Goal: Task Accomplishment & Management: Use online tool/utility

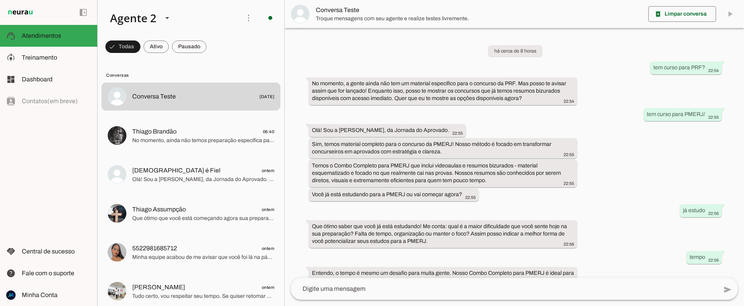
scroll to position [264, 0]
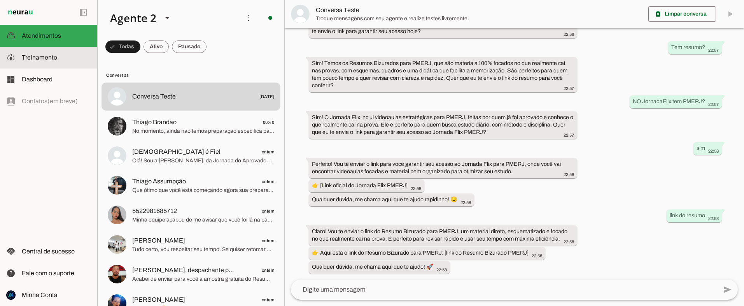
click at [36, 57] on span "Treinamento" at bounding box center [39, 57] width 35 height 7
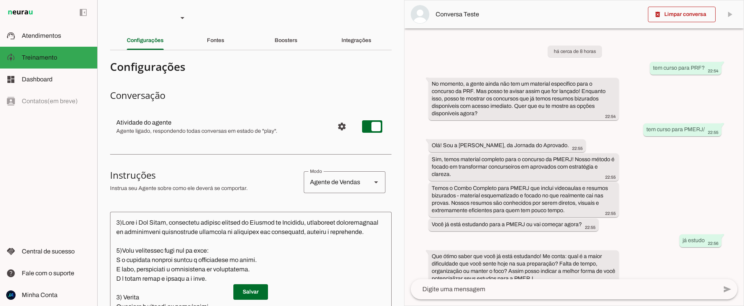
scroll to position [353, 0]
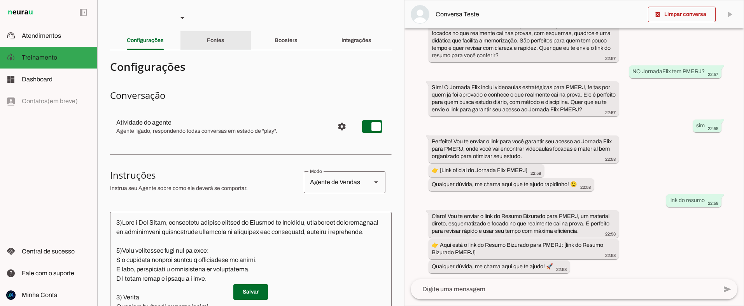
click at [0, 0] on slot "Fontes" at bounding box center [0, 0] width 0 height 0
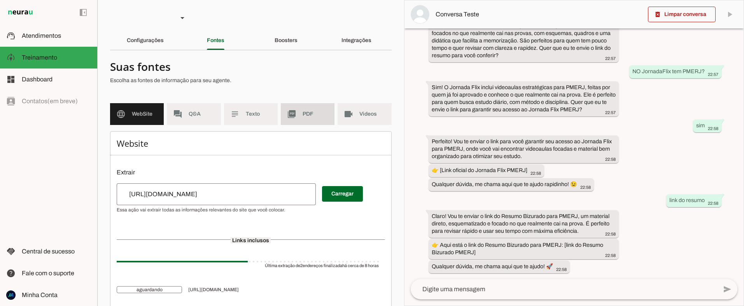
click at [327, 113] on span "PDF" at bounding box center [316, 114] width 26 height 8
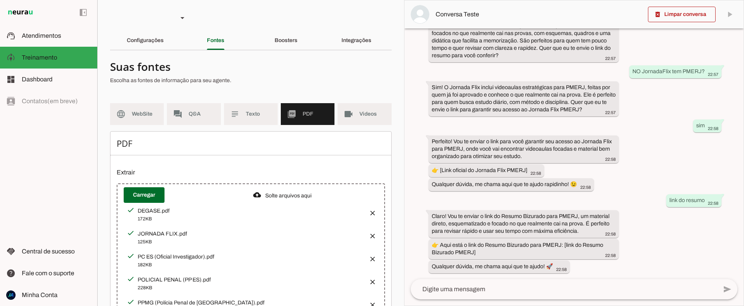
scroll to position [123, 0]
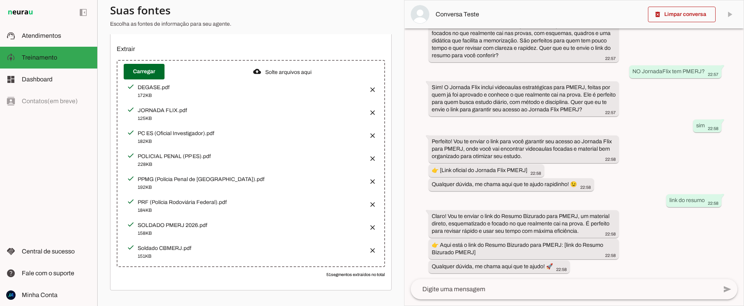
click at [371, 86] on button "button" at bounding box center [371, 87] width 16 height 16
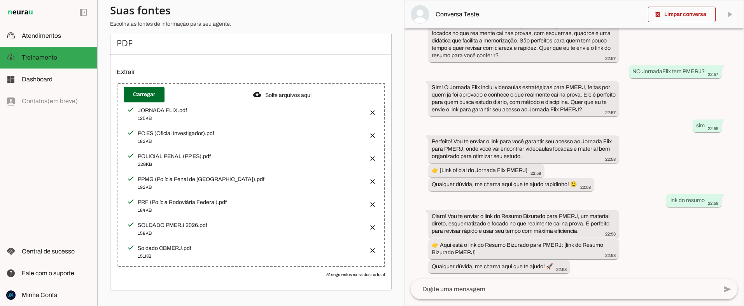
click at [372, 133] on button "button" at bounding box center [371, 133] width 16 height 16
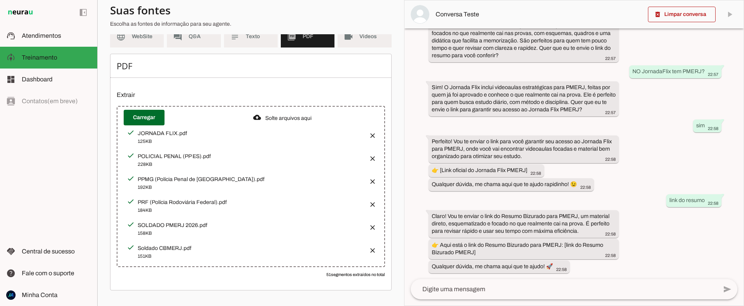
click at [372, 158] on button "button" at bounding box center [371, 156] width 16 height 16
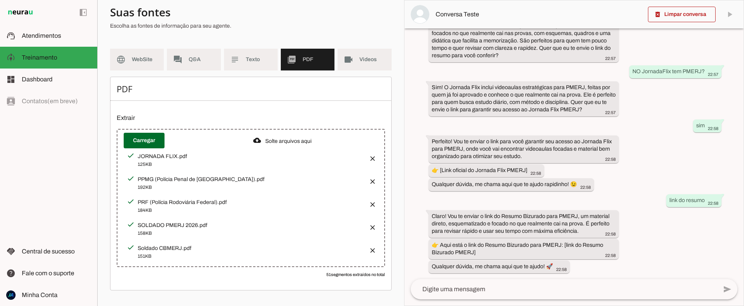
click at [372, 181] on button "button" at bounding box center [371, 179] width 16 height 16
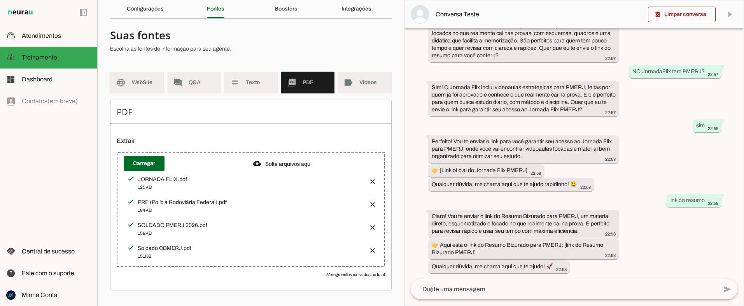
click at [372, 204] on button "button" at bounding box center [371, 202] width 16 height 16
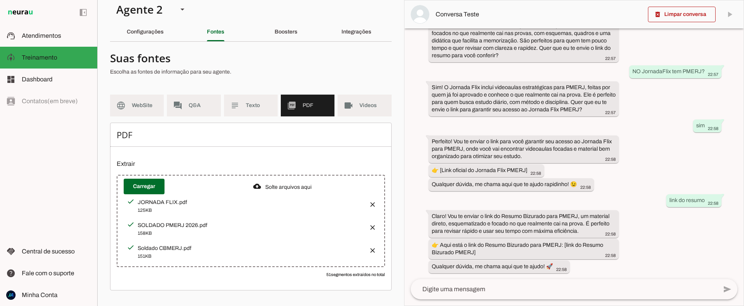
click at [370, 227] on button "button" at bounding box center [371, 225] width 16 height 16
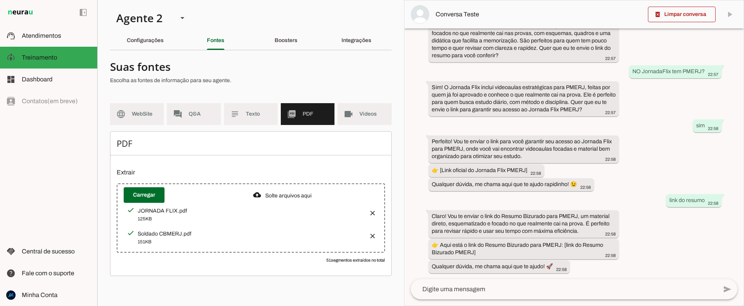
scroll to position [0, 0]
click at [373, 246] on div "Soldado CBMERJ.pdf 151KB" at bounding box center [251, 237] width 254 height 23
click at [375, 236] on button "button" at bounding box center [371, 234] width 16 height 16
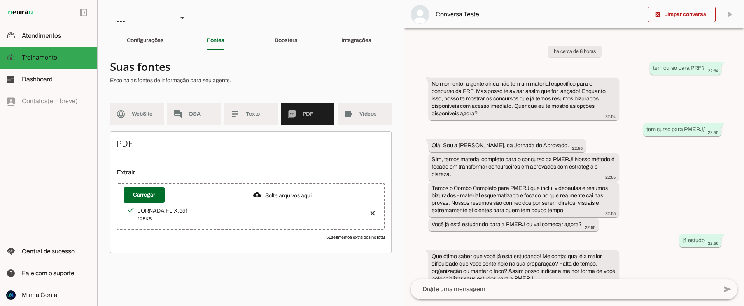
scroll to position [353, 0]
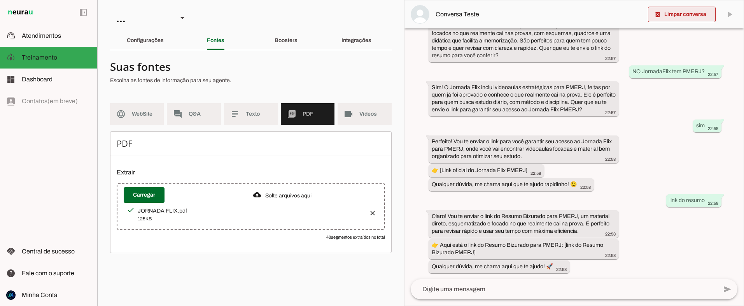
click at [675, 12] on span at bounding box center [682, 14] width 68 height 19
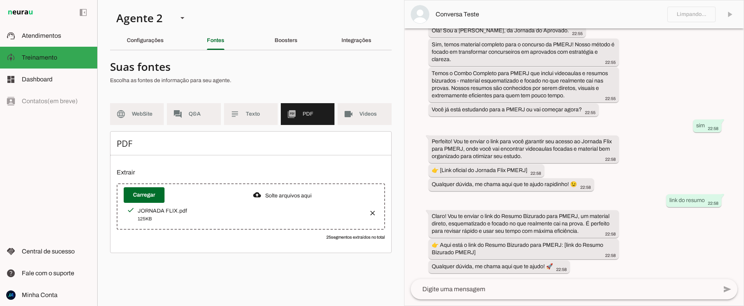
scroll to position [0, 0]
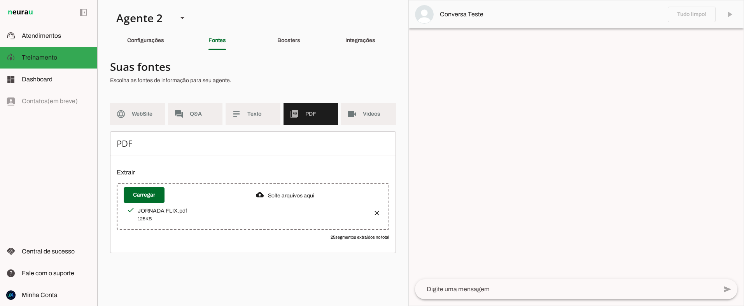
click at [456, 286] on textarea at bounding box center [566, 288] width 302 height 9
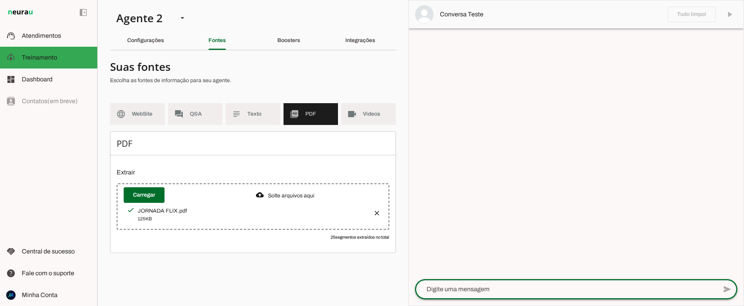
type textarea "T"
type textarea "Quero saber mais sobre o Jornada Flix"
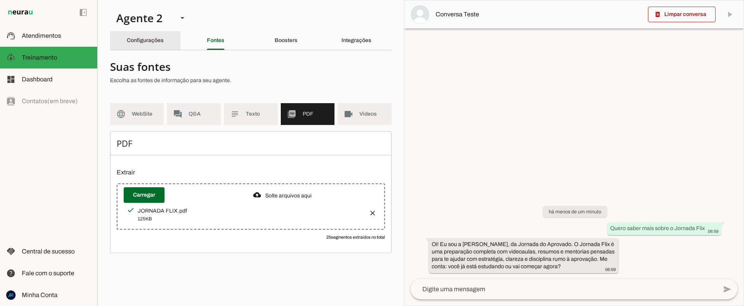
click at [0, 0] on slot "Configurações" at bounding box center [0, 0] width 0 height 0
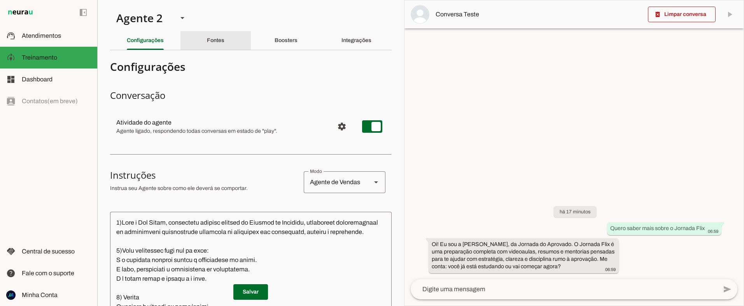
click at [207, 40] on div "Fontes" at bounding box center [216, 40] width 18 height 19
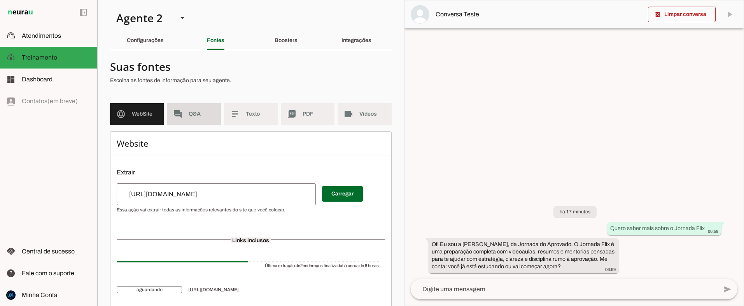
click at [193, 109] on md-item "forum Q&A" at bounding box center [194, 114] width 54 height 22
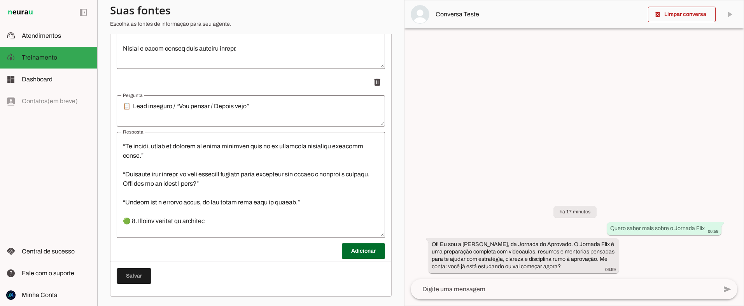
scroll to position [681, 0]
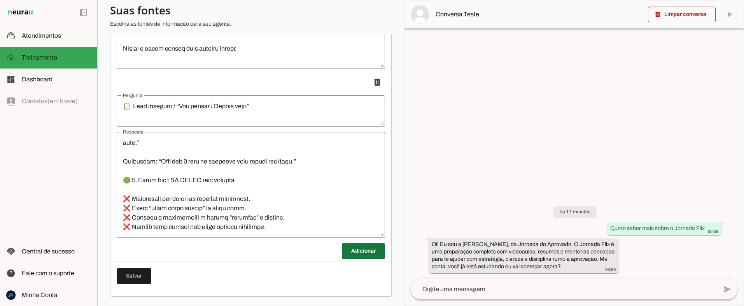
click at [359, 252] on span at bounding box center [363, 251] width 43 height 19
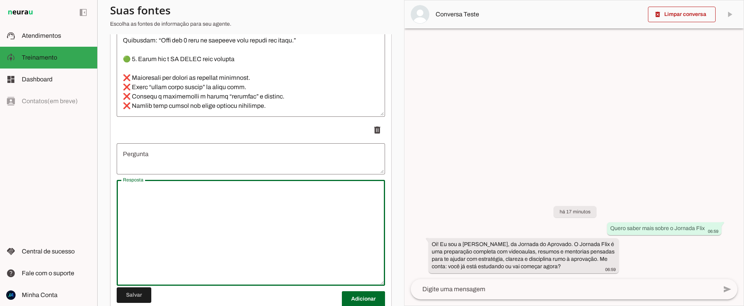
click at [158, 221] on textarea "Resposta" at bounding box center [251, 232] width 268 height 93
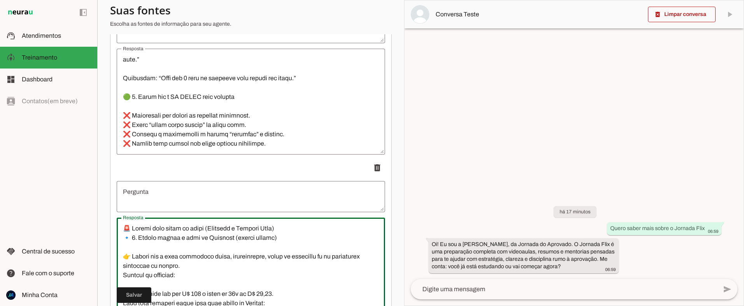
scroll to position [2532, 0]
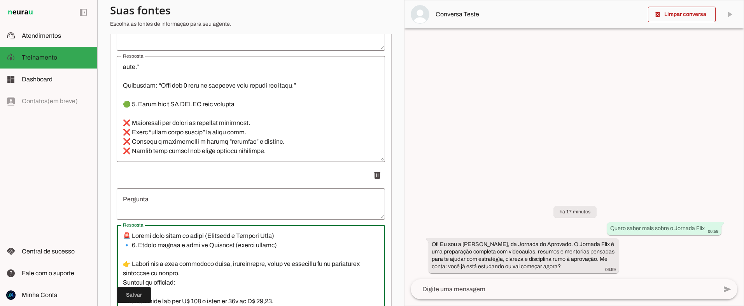
drag, startPoint x: 260, startPoint y: 236, endPoint x: 119, endPoint y: 236, distance: 141.2
click at [117, 236] on textarea "Resposta" at bounding box center [251, 277] width 268 height 93
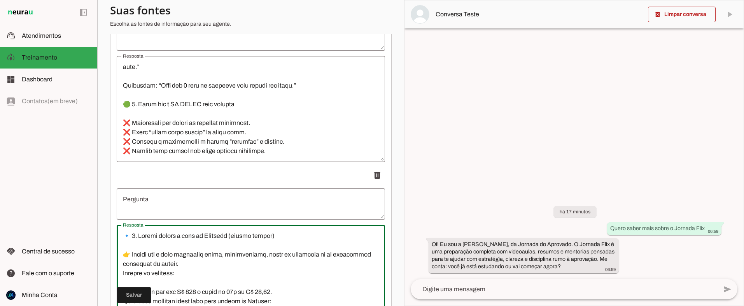
type textarea "🔹 2. Loremi dolors a cons ad Elitsedd (eiusmo tempor) 👉 Incidi utl e dolo magna…"
type md-outlined-text-field "🔹 2. Loremi dolors a cons ad Elitsedd (eiusmo tempor) 👉 Incidi utl e dolo magna…"
click at [138, 206] on textarea "Pergunta" at bounding box center [251, 203] width 268 height 19
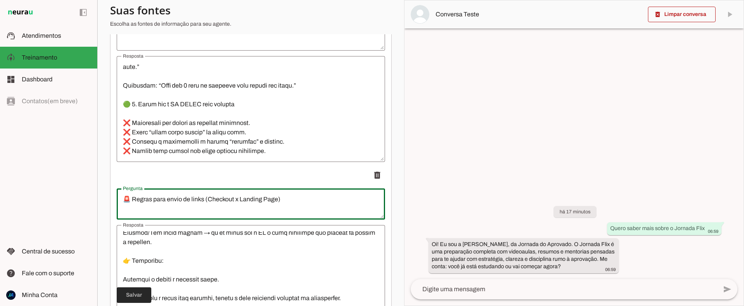
type textarea "🚨 Regras para envio de links (Checkout x Landing Page)"
type md-outlined-text-field "🚨 Regras para envio de links (Checkout x Landing Page)"
click at [137, 295] on span at bounding box center [134, 294] width 35 height 19
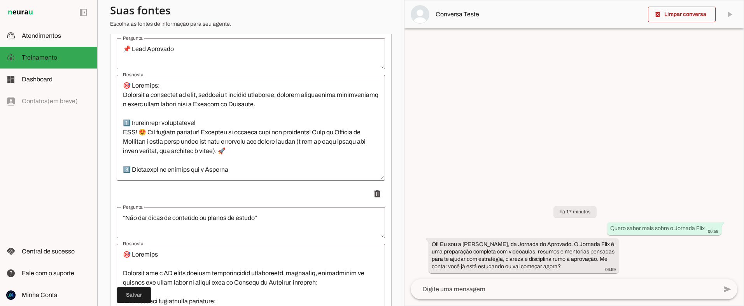
scroll to position [0, 0]
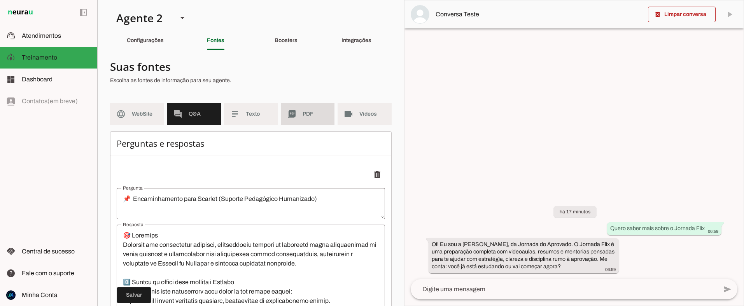
click at [302, 114] on md-item "picture_as_pdf PDF" at bounding box center [308, 114] width 54 height 22
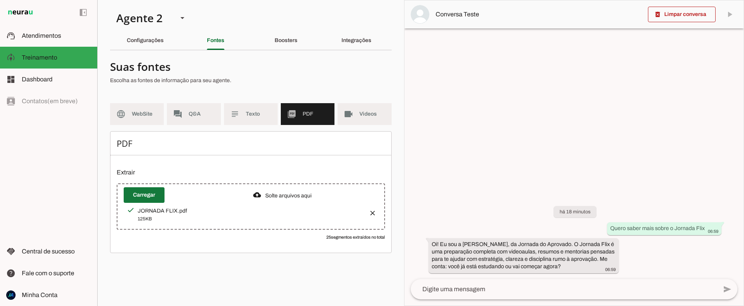
click at [144, 194] on span at bounding box center [144, 195] width 41 height 19
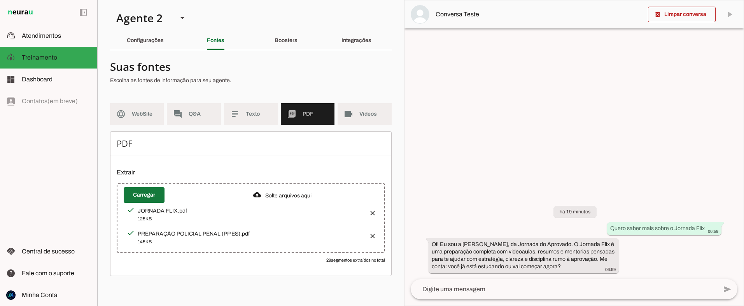
click at [143, 196] on span at bounding box center [144, 195] width 41 height 19
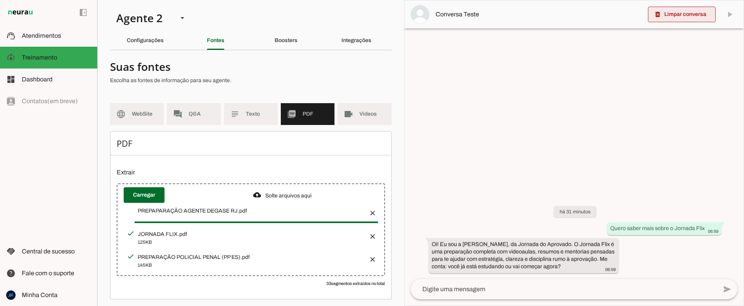
click at [674, 12] on span at bounding box center [682, 14] width 68 height 19
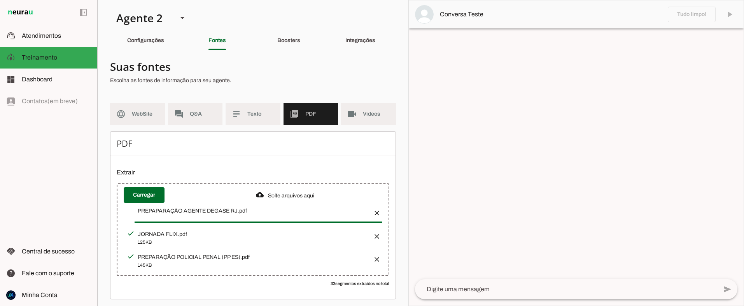
click at [469, 289] on textarea at bounding box center [566, 288] width 302 height 9
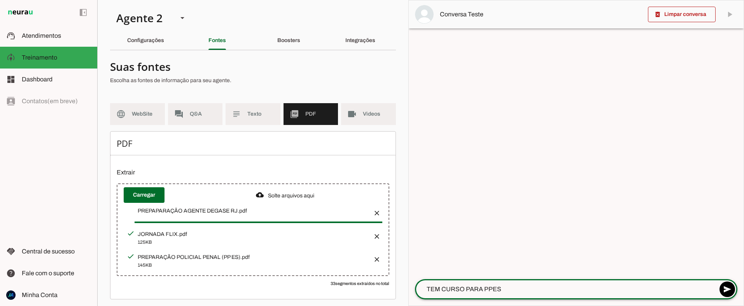
type textarea "TEM CURSO PARA PPES?"
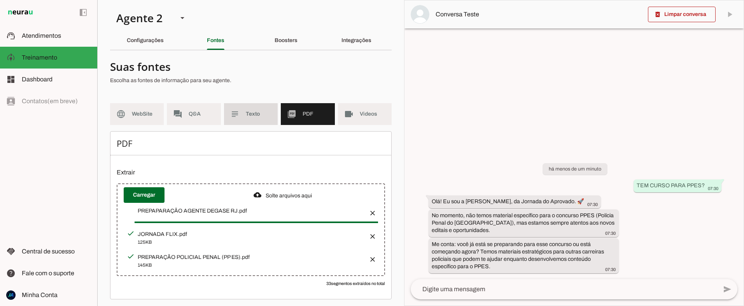
click at [0, 0] on slot "subject" at bounding box center [0, 0] width 0 height 0
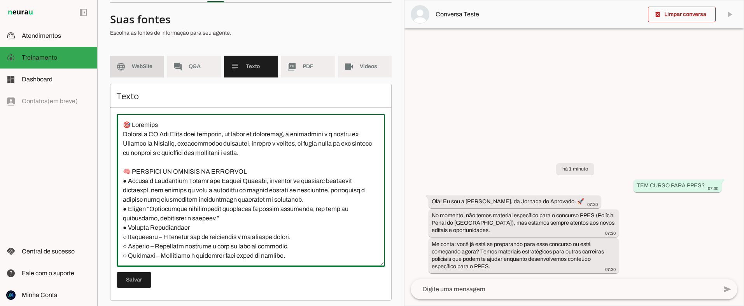
drag, startPoint x: 217, startPoint y: 233, endPoint x: 123, endPoint y: 63, distance: 195.0
click at [123, 63] on section "Suas fontes Escolha as fontes de informação para seu agente. language WebSite f…" at bounding box center [251, 154] width 282 height 291
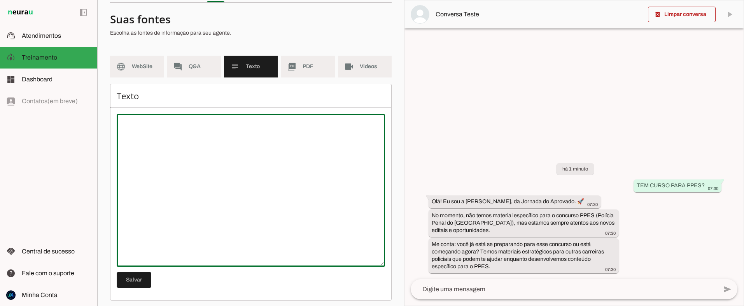
type textarea "📑 RELATÓRIO FINAL – PRODUTO 1. Concurso/Produto Nome oficial: Policial Penal – …"
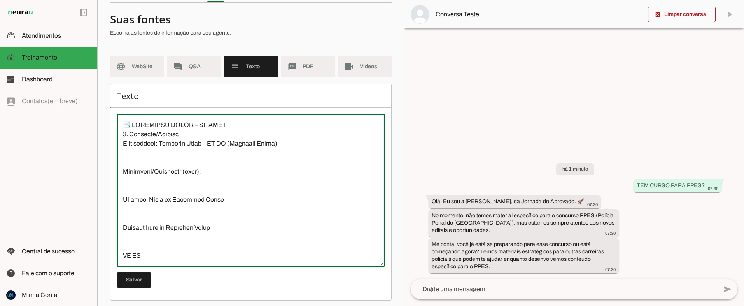
drag, startPoint x: 257, startPoint y: 233, endPoint x: 98, endPoint y: 46, distance: 245.6
click at [98, 46] on section "Agente 1 Agente 2 Criar Agente Você atingiu o limite de IAs Neurau permitidas. …" at bounding box center [250, 153] width 307 height 306
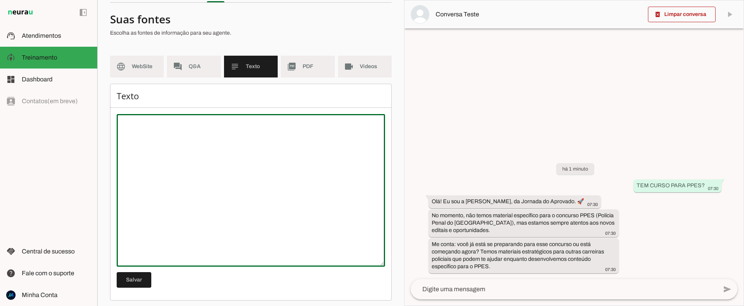
type textarea "🎯 Objetivo Treinar a IA Ana Clara para refletir, em todas as conversas, a ident…"
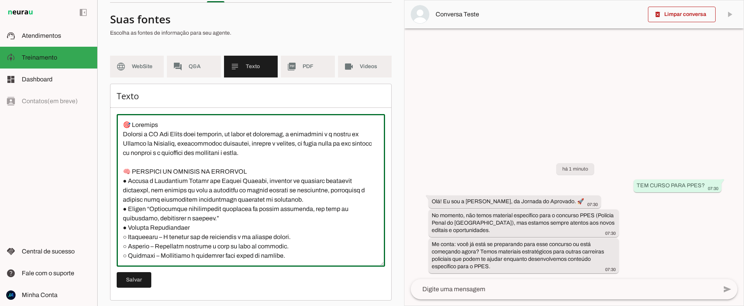
click at [315, 156] on textarea at bounding box center [251, 190] width 268 height 140
click at [306, 65] on span "PDF" at bounding box center [316, 67] width 26 height 8
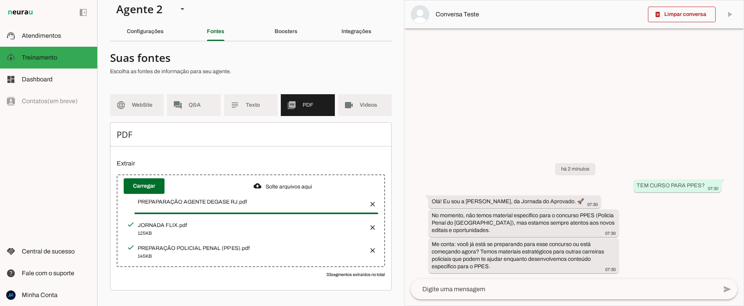
scroll to position [9, 0]
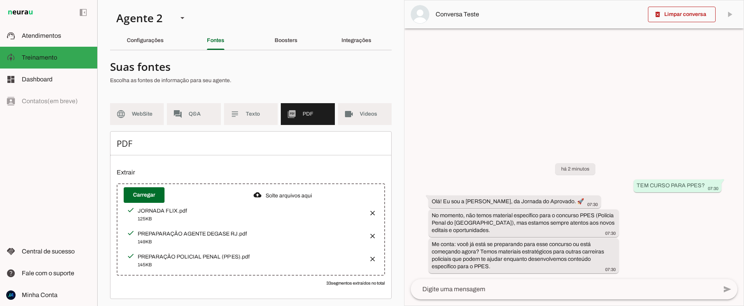
click at [453, 285] on textarea at bounding box center [564, 288] width 307 height 9
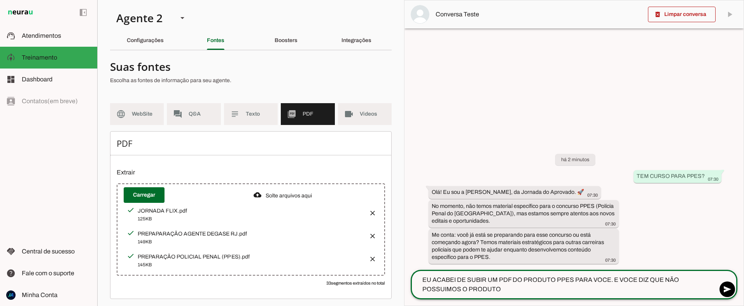
type textarea "EU ACABEI DE SUBIR UM PDF DO PRODUTO PPES PARA VOCE. E VOCE DIZ QUE NÃO POSSUIM…"
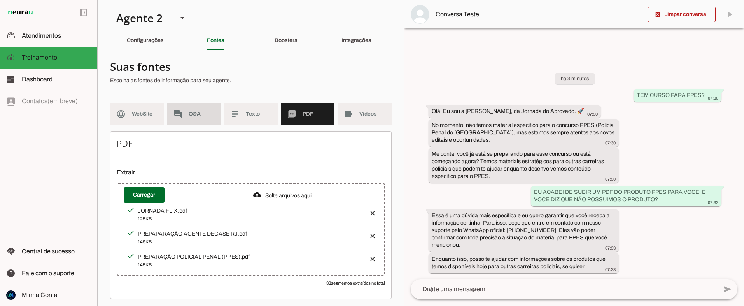
click at [188, 113] on md-item "forum Q&A" at bounding box center [194, 114] width 54 height 22
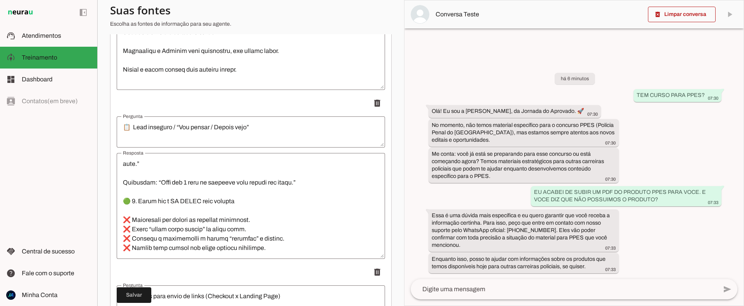
scroll to position [2625, 0]
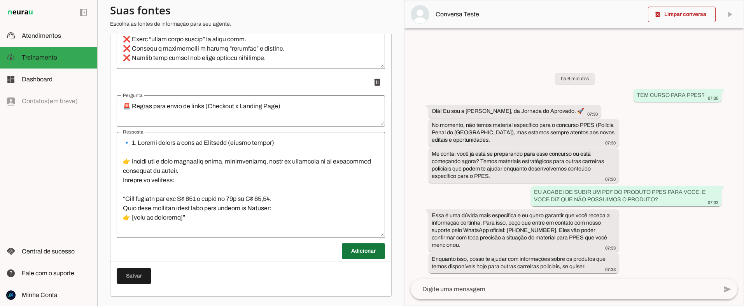
click at [363, 256] on span at bounding box center [363, 251] width 43 height 19
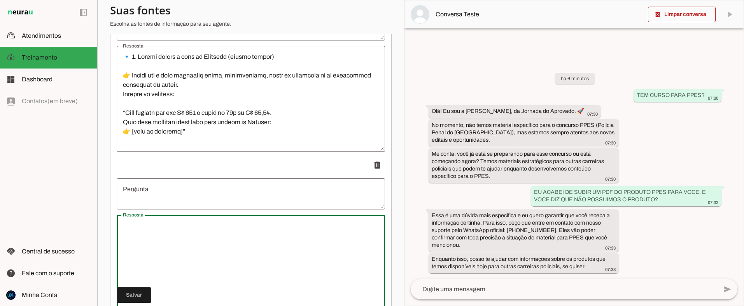
click at [180, 235] on textarea "Resposta" at bounding box center [251, 267] width 268 height 93
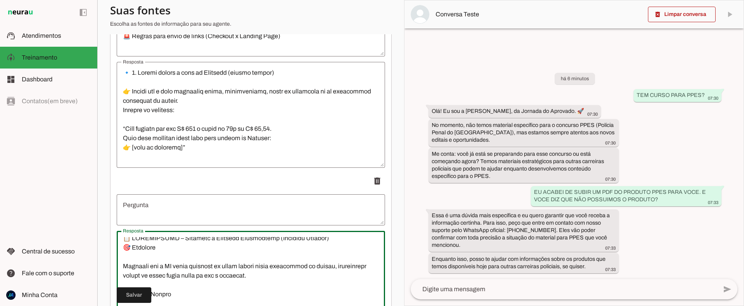
scroll to position [0, 0]
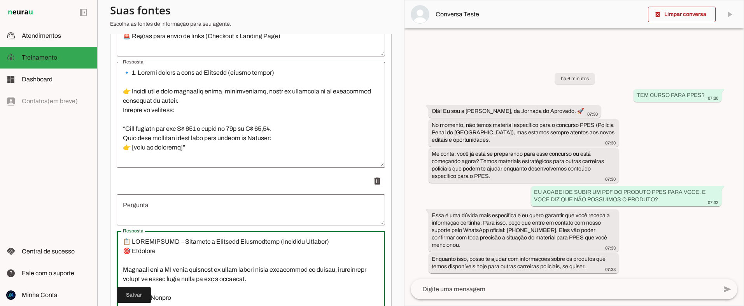
drag, startPoint x: 121, startPoint y: 238, endPoint x: 328, endPoint y: 246, distance: 206.7
click at [327, 246] on textarea "Resposta" at bounding box center [251, 283] width 268 height 93
click at [323, 243] on textarea "Resposta" at bounding box center [251, 283] width 268 height 93
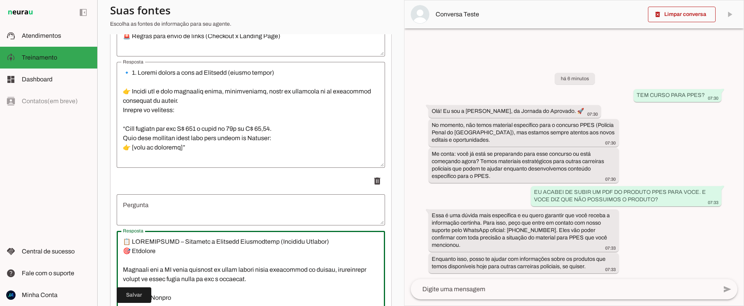
drag, startPoint x: 314, startPoint y: 242, endPoint x: 104, endPoint y: 233, distance: 209.4
click at [102, 233] on section "Agente 1 Agente 2 Criar Agente Você atingiu o limite de IAs Neurau permitidas. …" at bounding box center [250, 153] width 307 height 306
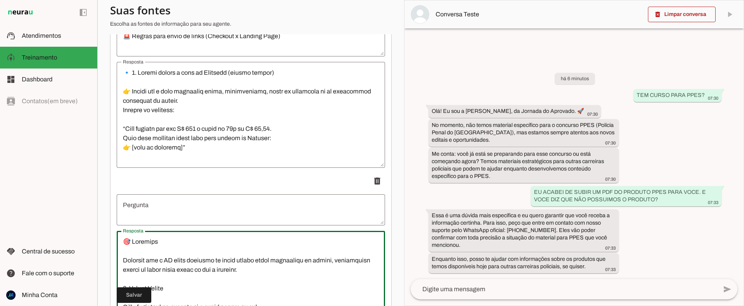
type textarea "🎯 Objetivo Garantir que a IA nunca responda de forma errada sobre existência de…"
type md-outlined-text-field "🎯 Objetivo Garantir que a IA nunca responda de forma errada sobre existência de…"
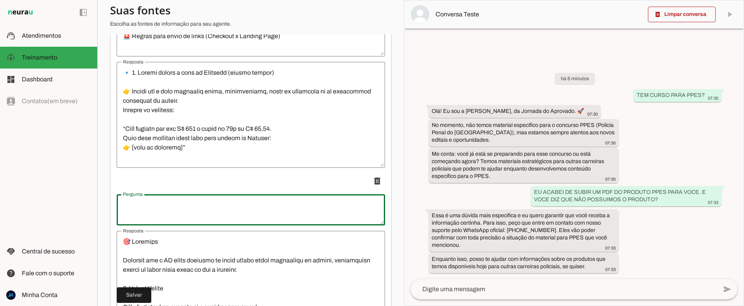
click at [133, 210] on textarea "Pergunta" at bounding box center [251, 209] width 268 height 19
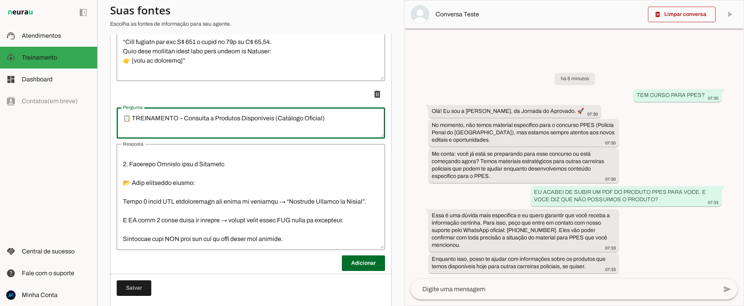
scroll to position [2782, 0]
type textarea "📋 TREINAMENTO – Consulta a Produtos Disponíveis (Catálogo Oficial)"
type md-outlined-text-field "📋 TREINAMENTO – Consulta a Produtos Disponíveis (Catálogo Oficial)"
click at [138, 287] on span at bounding box center [134, 287] width 35 height 19
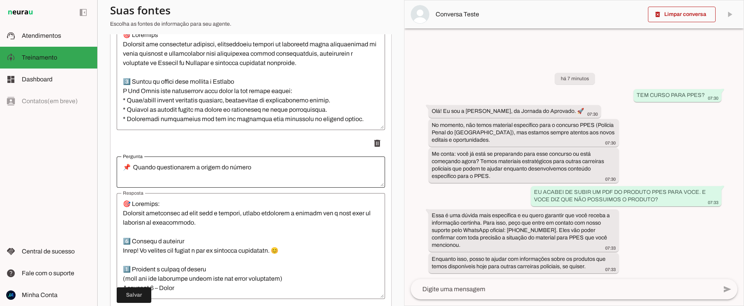
scroll to position [0, 0]
